Goal: Use online tool/utility

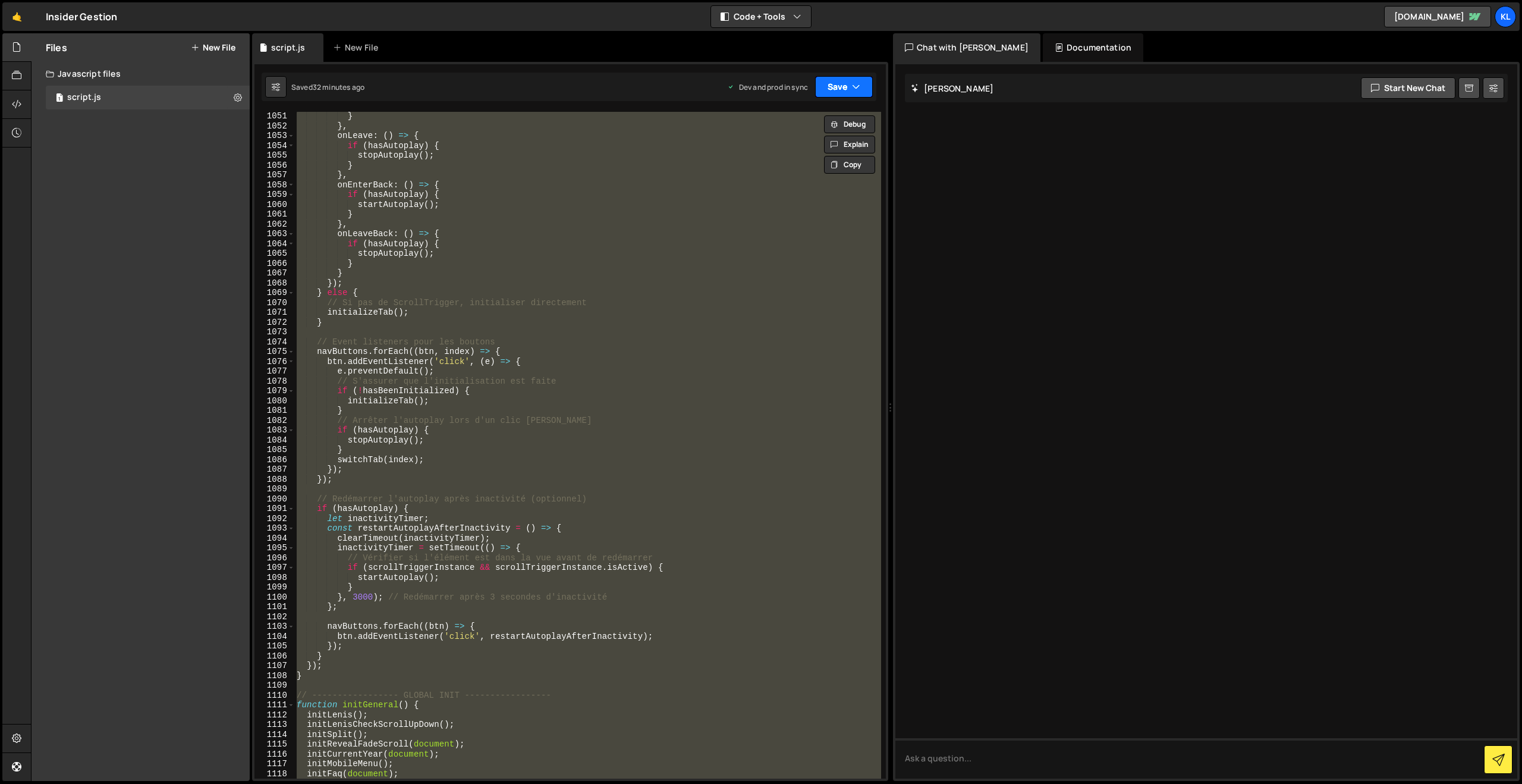
scroll to position [10302, 0]
click at [852, 86] on icon "button" at bounding box center [856, 86] width 8 height 12
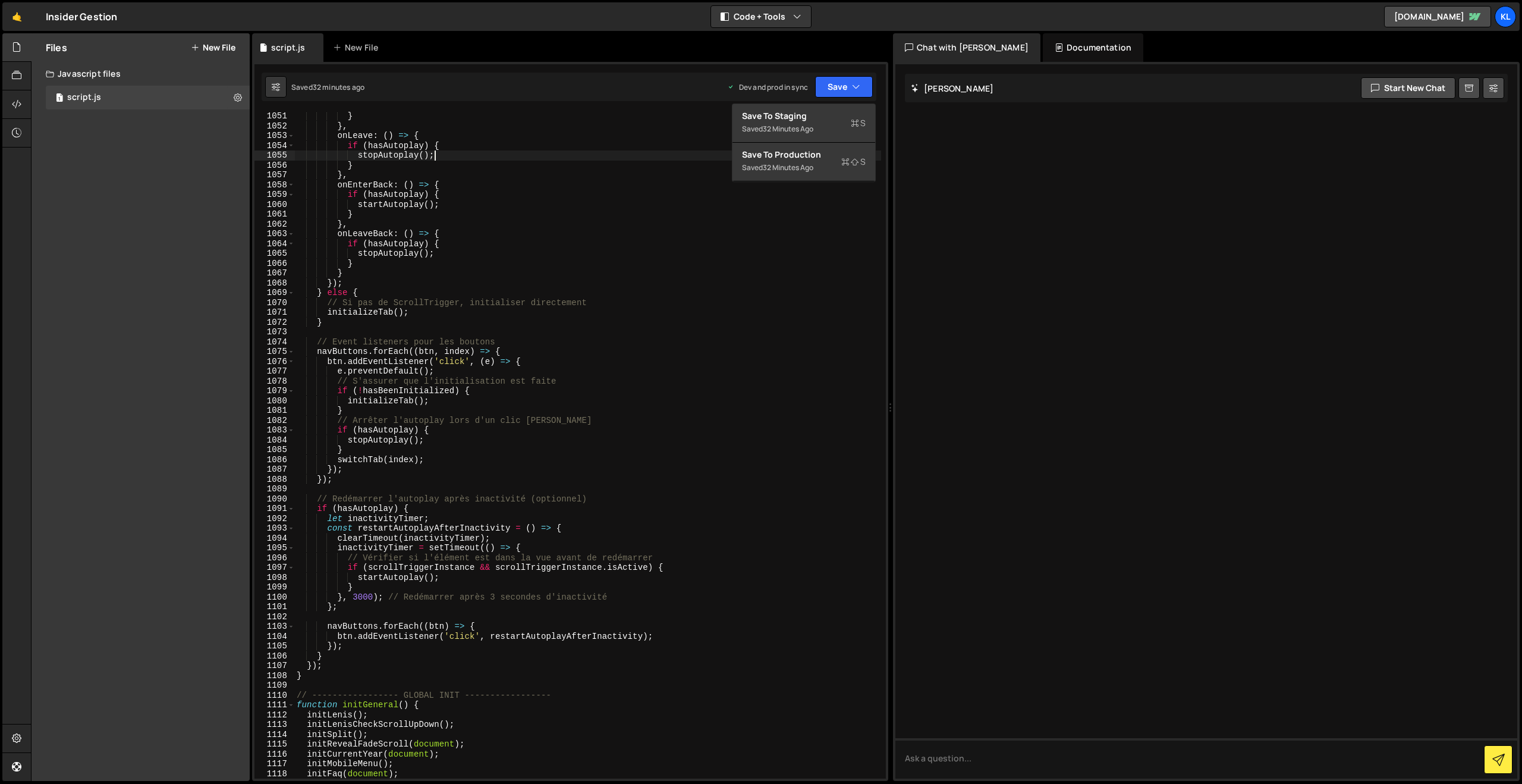
click at [628, 152] on div "} } , onLeave : ( ) => { if ( hasAutoplay ) { stopAutoplay ( ) ; } } , onEnterB…" at bounding box center [588, 454] width 587 height 686
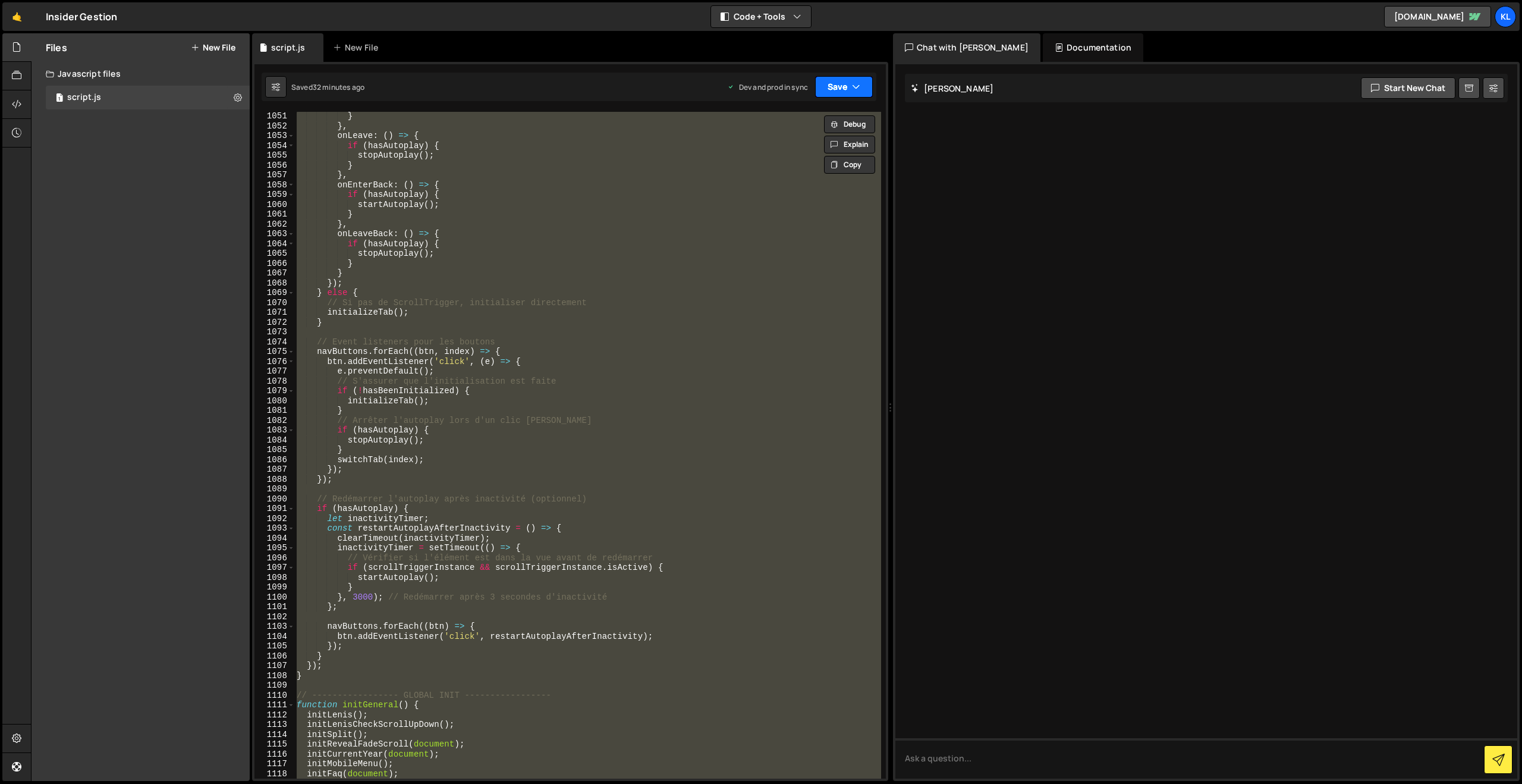
click at [844, 88] on button "Save" at bounding box center [844, 86] width 58 height 21
click at [807, 168] on div "32 minutes ago" at bounding box center [788, 167] width 51 height 10
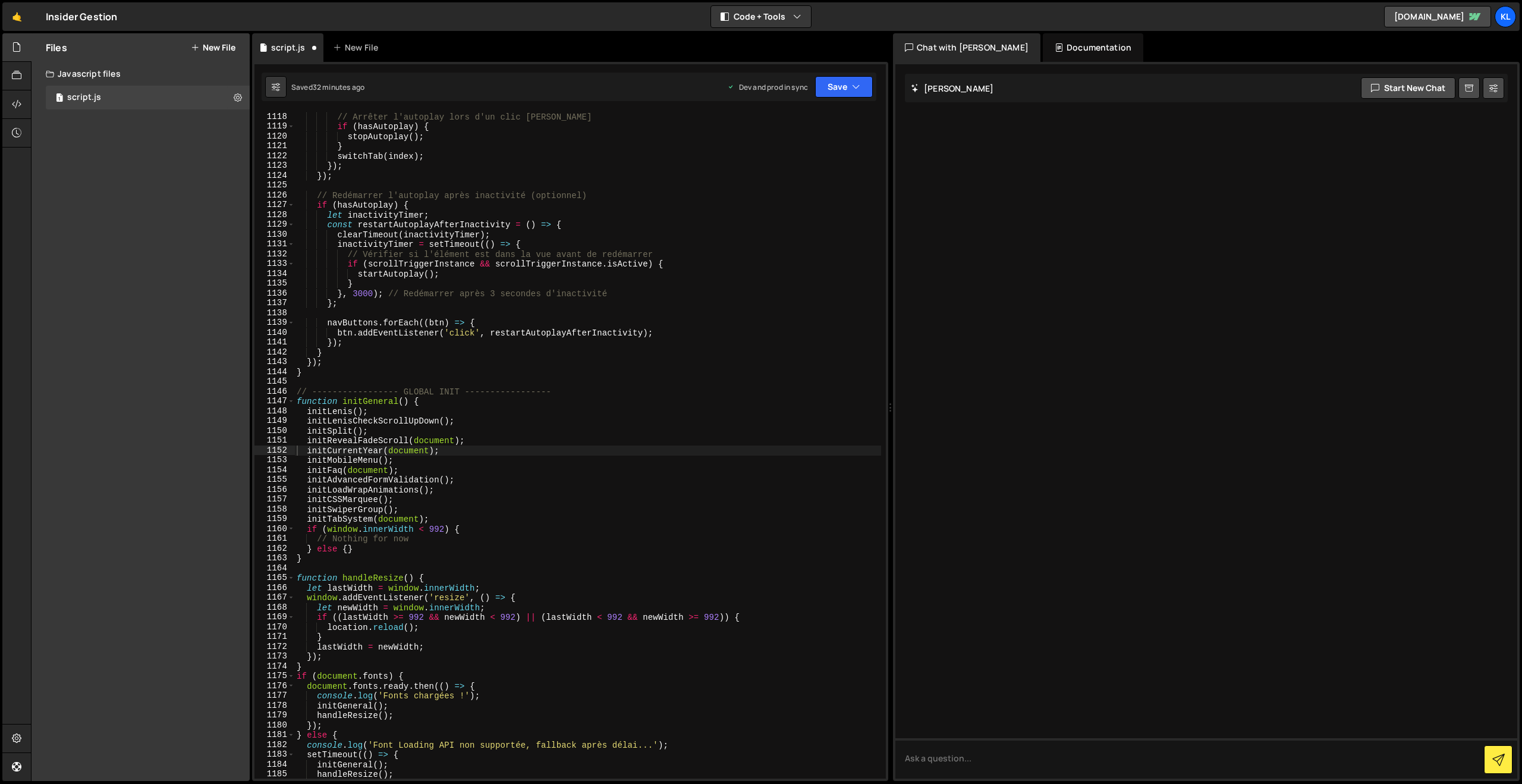
scroll to position [10959, 0]
click at [550, 295] on div "// Arrêter l'autoplay lors d'un clic [PERSON_NAME] if ( hasAutoplay ) { stopAut…" at bounding box center [588, 455] width 587 height 686
type textarea "}"
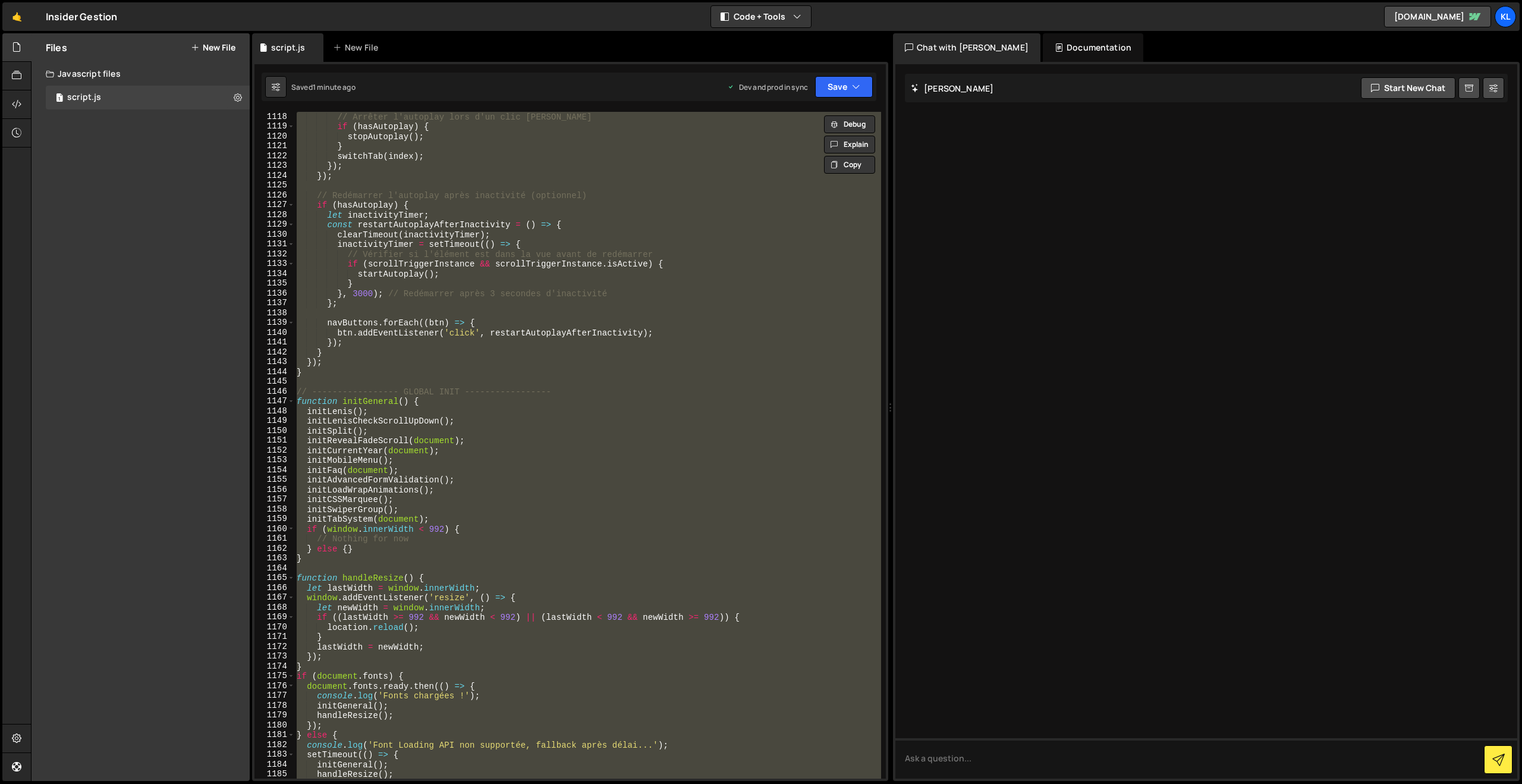
paste textarea
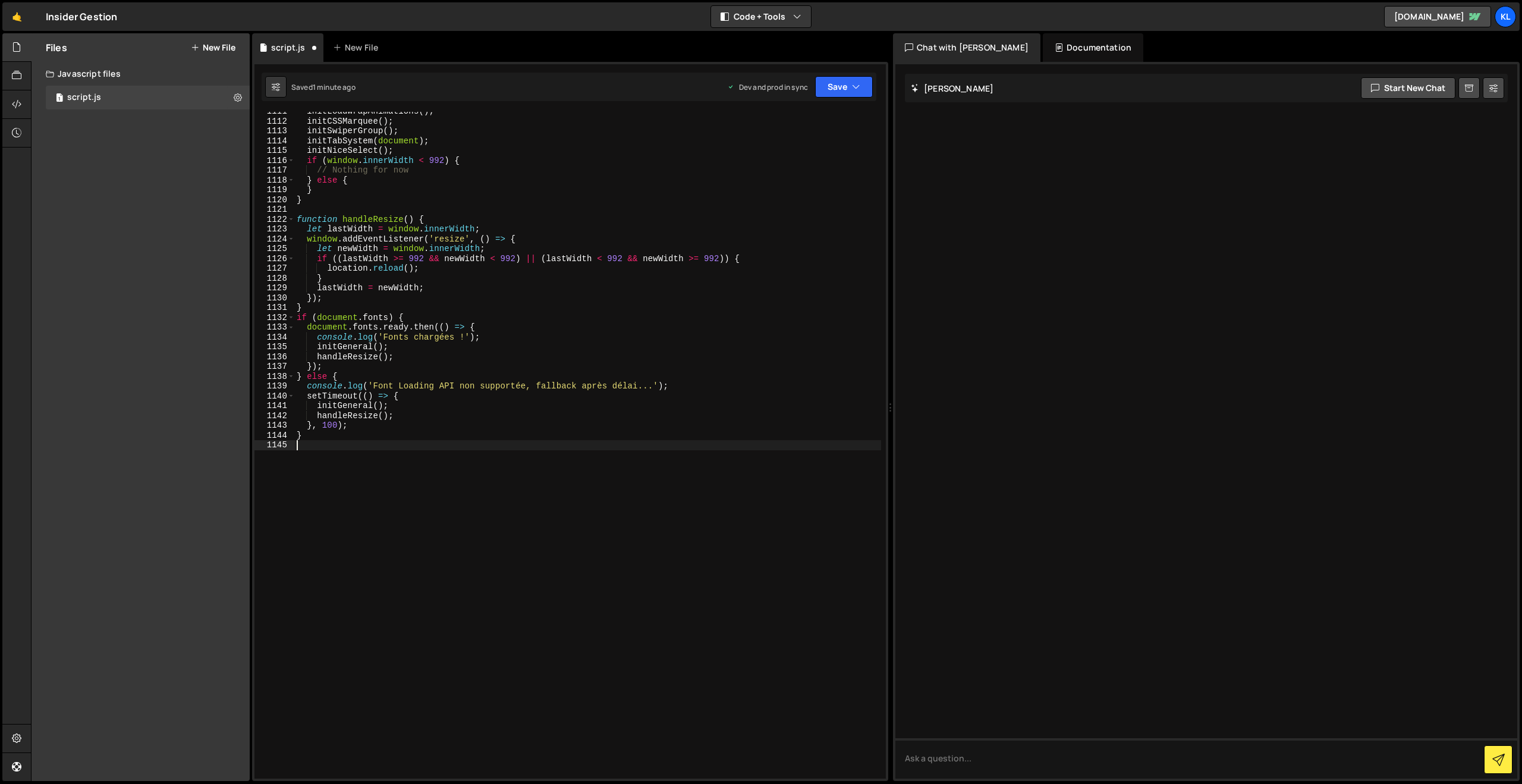
scroll to position [11072, 0]
drag, startPoint x: 852, startPoint y: 86, endPoint x: 843, endPoint y: 95, distance: 12.7
click at [852, 86] on icon "button" at bounding box center [856, 86] width 8 height 12
click at [793, 162] on div "Saved 1 minute ago" at bounding box center [804, 168] width 124 height 14
